Goal: Task Accomplishment & Management: Use online tool/utility

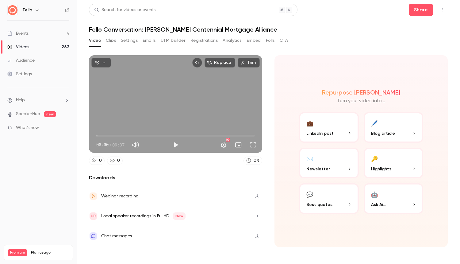
click at [21, 34] on div "Events" at bounding box center [17, 33] width 21 height 6
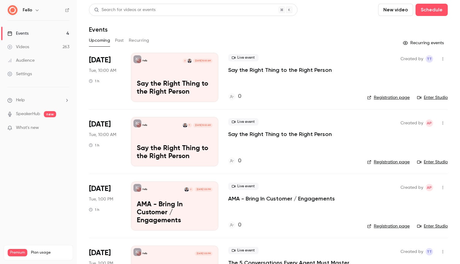
click at [404, 10] on button "New video" at bounding box center [395, 10] width 35 height 12
click at [400, 45] on div "Upload" at bounding box center [418, 43] width 47 height 6
click at [26, 45] on div "Videos" at bounding box center [18, 47] width 22 height 6
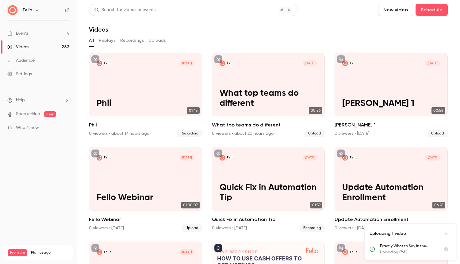
click at [161, 37] on button "Uploads" at bounding box center [157, 41] width 17 height 10
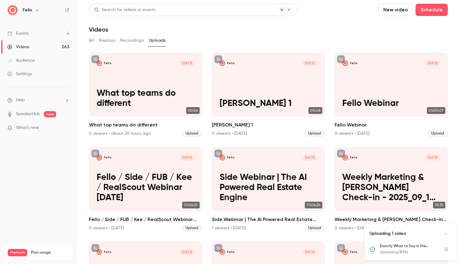
click at [138, 40] on button "Recordings" at bounding box center [132, 41] width 24 height 10
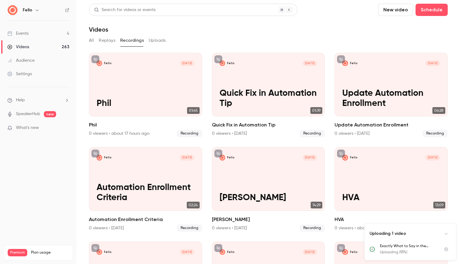
click at [155, 37] on button "Uploads" at bounding box center [157, 41] width 17 height 10
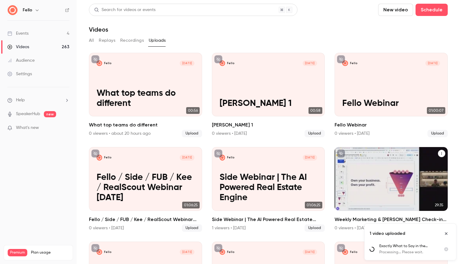
click at [387, 173] on p "Weekly Marketing & [PERSON_NAME] Check-in - 2025_09_10 12_30 MDT - Recording" at bounding box center [391, 187] width 98 height 31
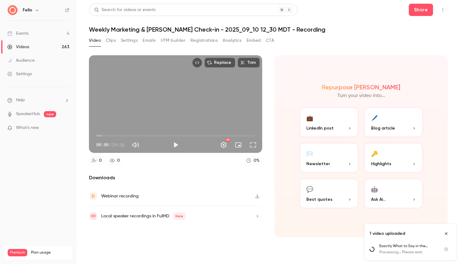
click at [113, 40] on button "Clips" at bounding box center [111, 41] width 10 height 10
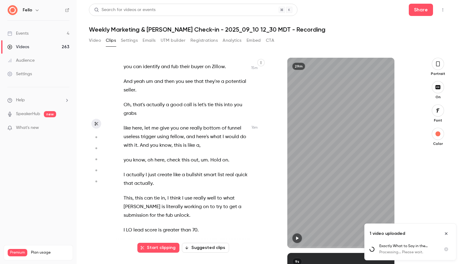
scroll to position [2496, 0]
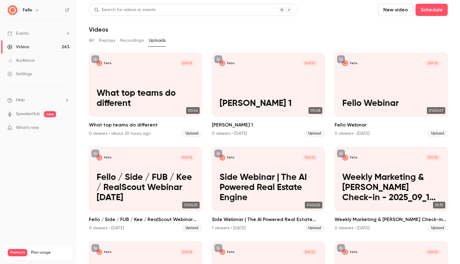
click at [400, 12] on button "New video" at bounding box center [395, 10] width 35 height 12
click at [402, 40] on div "Upload" at bounding box center [418, 43] width 47 height 6
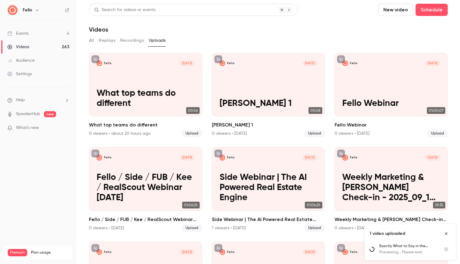
click at [129, 40] on button "Recordings" at bounding box center [132, 41] width 24 height 10
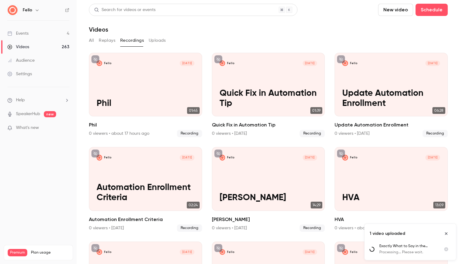
click at [108, 39] on button "Replays" at bounding box center [107, 41] width 17 height 10
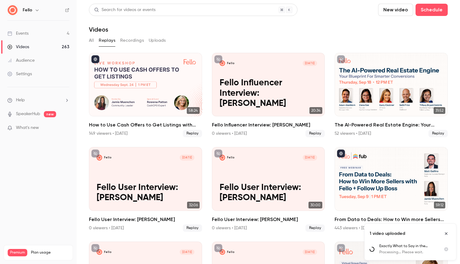
click at [90, 40] on button "All" at bounding box center [91, 41] width 5 height 10
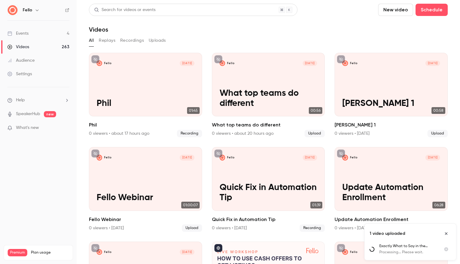
click at [36, 10] on icon "button" at bounding box center [37, 10] width 5 height 5
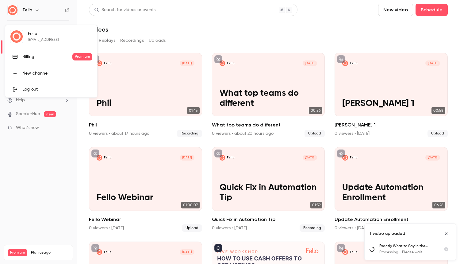
click at [35, 86] on div "Log out" at bounding box center [57, 89] width 70 height 6
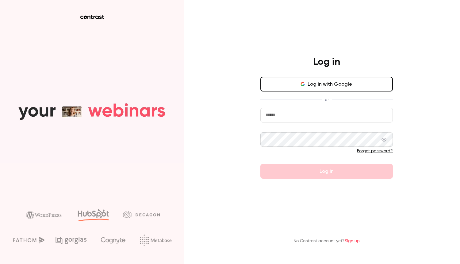
click at [329, 83] on button "Log in with Google" at bounding box center [326, 84] width 132 height 15
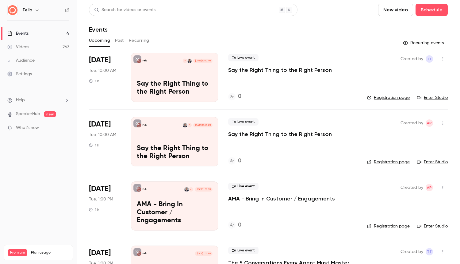
click at [119, 42] on button "Past" at bounding box center [119, 41] width 9 height 10
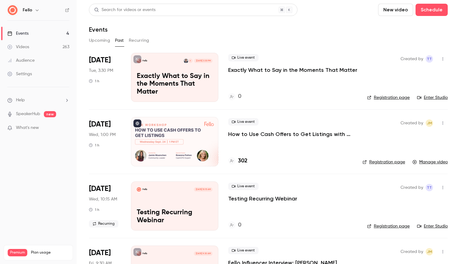
click at [19, 46] on div "Videos" at bounding box center [18, 47] width 22 height 6
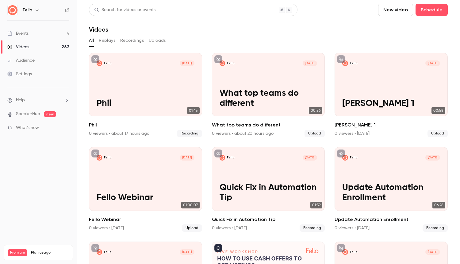
click at [159, 40] on button "Uploads" at bounding box center [157, 41] width 17 height 10
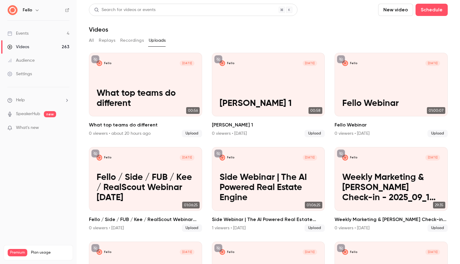
click at [405, 10] on button "New video" at bounding box center [395, 10] width 35 height 12
click at [401, 43] on div "Upload" at bounding box center [418, 43] width 47 height 6
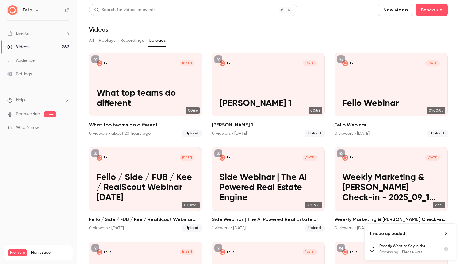
click at [31, 128] on span "What's new" at bounding box center [27, 127] width 23 height 6
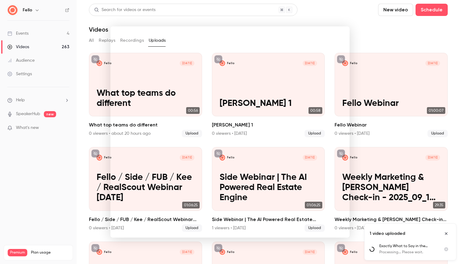
click at [354, 9] on div at bounding box center [230, 132] width 460 height 264
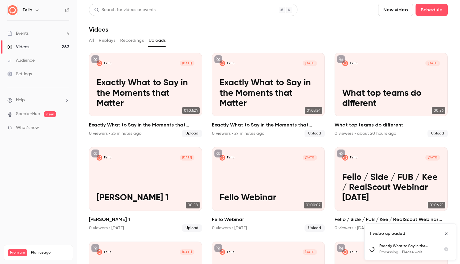
click at [447, 234] on icon "Close uploads list" at bounding box center [446, 233] width 2 height 2
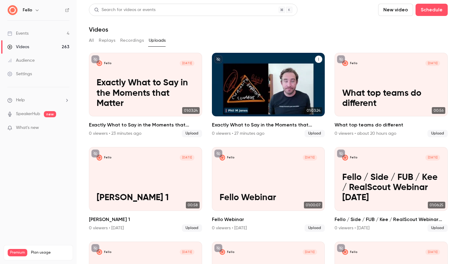
click at [266, 80] on p "Exactly What to Say in the Moments that Matter" at bounding box center [269, 93] width 98 height 31
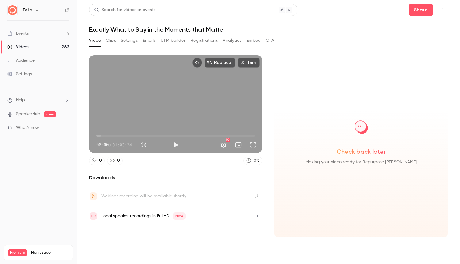
click at [110, 39] on button "Clips" at bounding box center [111, 41] width 10 height 10
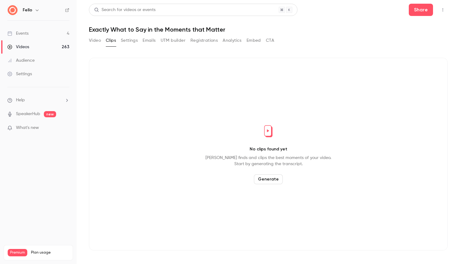
click at [269, 176] on button "Generate" at bounding box center [268, 179] width 29 height 10
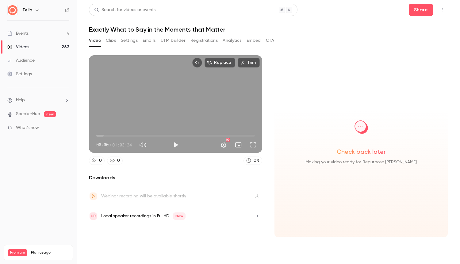
click at [111, 39] on button "Clips" at bounding box center [111, 41] width 10 height 10
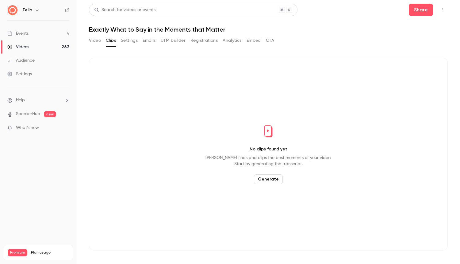
click at [265, 177] on button "Generate" at bounding box center [268, 179] width 29 height 10
